Goal: Transaction & Acquisition: Book appointment/travel/reservation

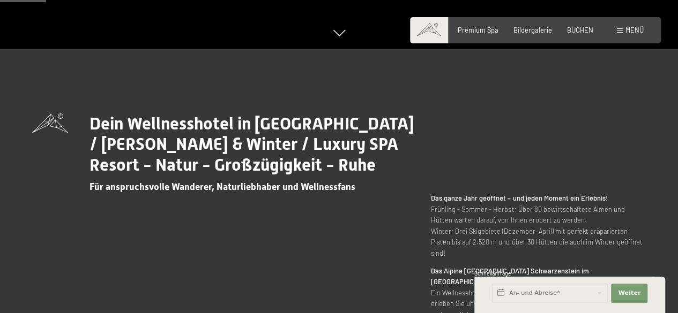
scroll to position [322, 0]
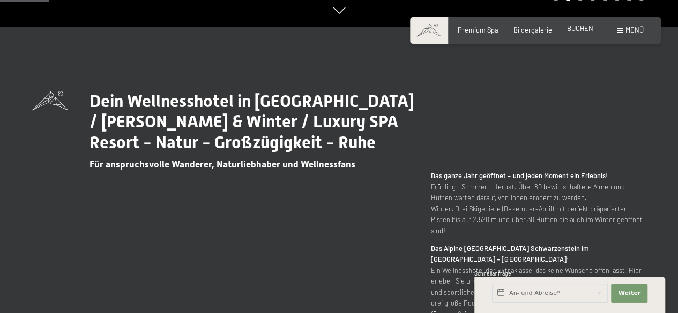
click at [587, 30] on span "BUCHEN" at bounding box center [580, 28] width 26 height 9
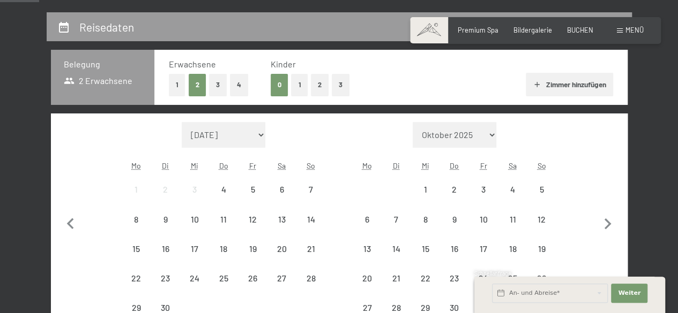
scroll to position [214, 0]
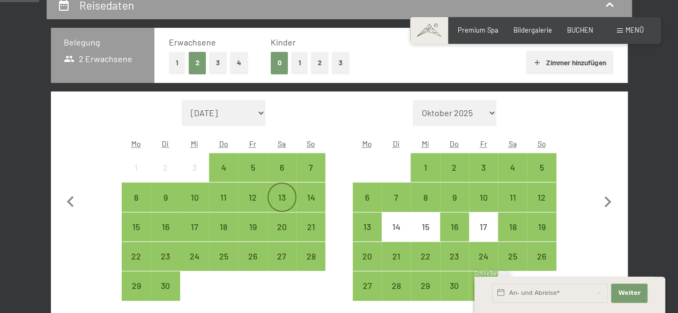
click at [283, 197] on div "13" at bounding box center [281, 206] width 27 height 27
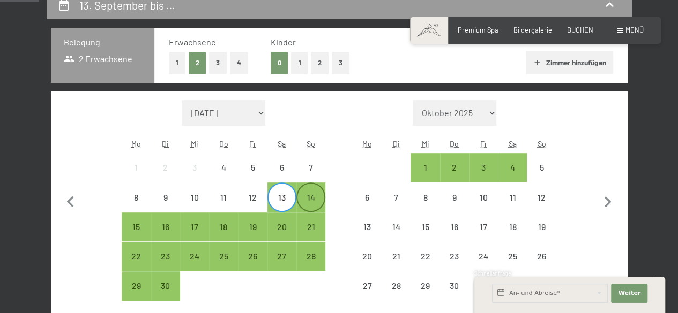
click at [307, 200] on div "14" at bounding box center [310, 206] width 27 height 27
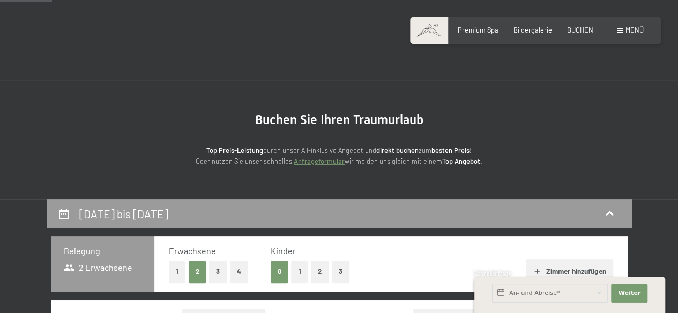
scroll to position [0, 0]
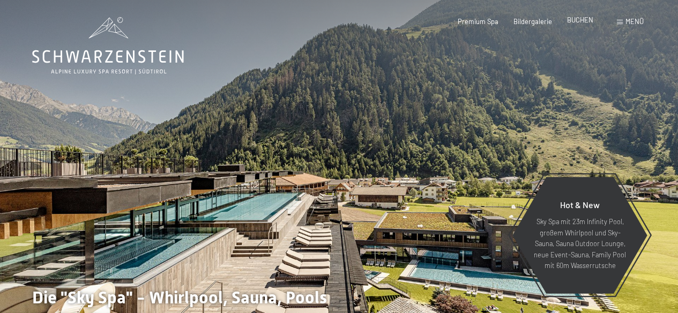
click at [581, 24] on div "BUCHEN" at bounding box center [580, 21] width 26 height 10
click at [585, 21] on span "BUCHEN" at bounding box center [580, 20] width 26 height 9
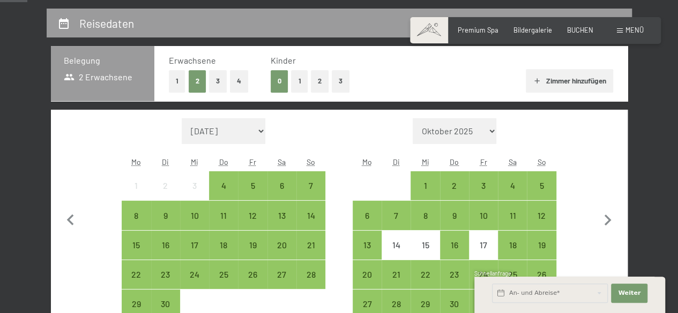
scroll to position [214, 0]
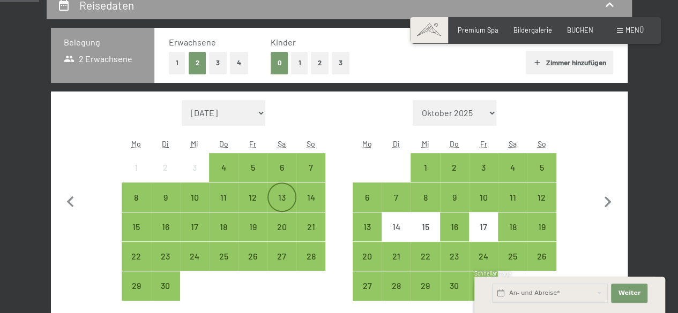
click at [278, 197] on div "13" at bounding box center [281, 206] width 27 height 27
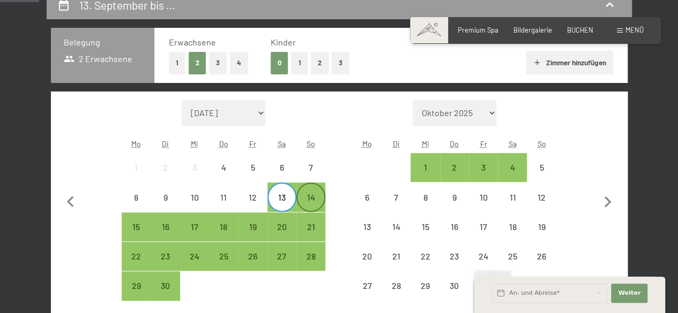
click at [310, 200] on div "14" at bounding box center [310, 206] width 27 height 27
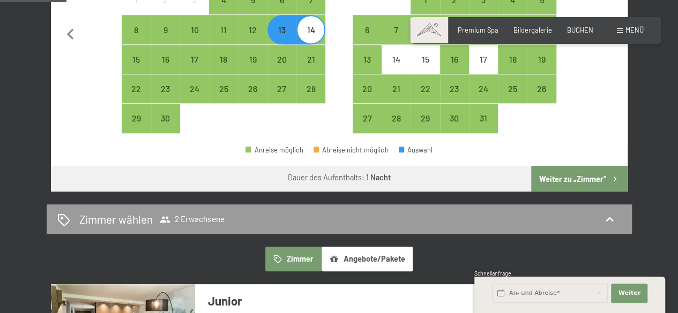
scroll to position [429, 0]
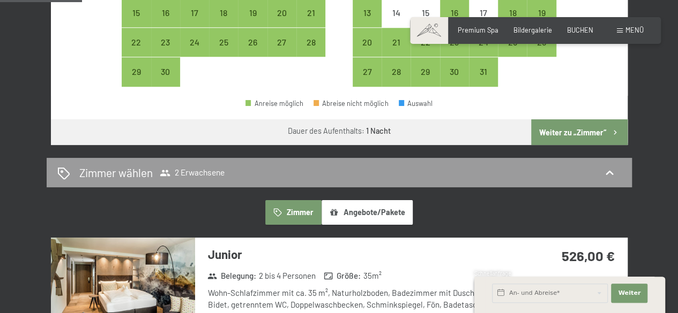
click at [580, 133] on button "Weiter zu „Zimmer“" at bounding box center [579, 132] width 96 height 26
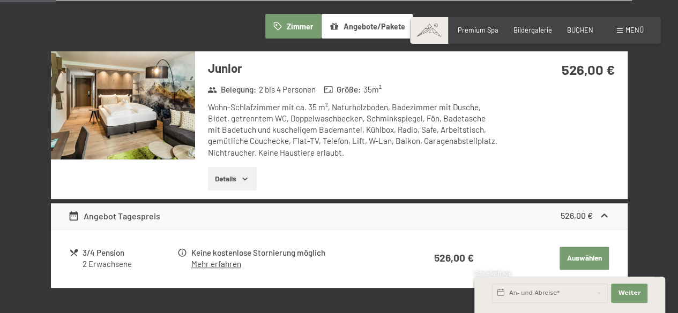
scroll to position [258, 0]
